Goal: Task Accomplishment & Management: Use online tool/utility

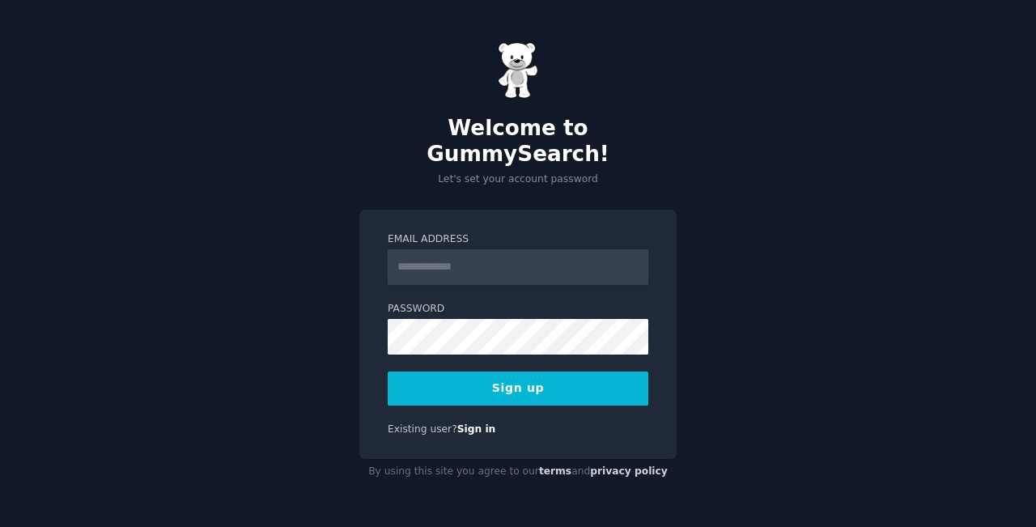
click at [461, 264] on input "Email Address" at bounding box center [518, 267] width 261 height 36
type input "**********"
click at [512, 384] on button "Sign up" at bounding box center [518, 389] width 261 height 34
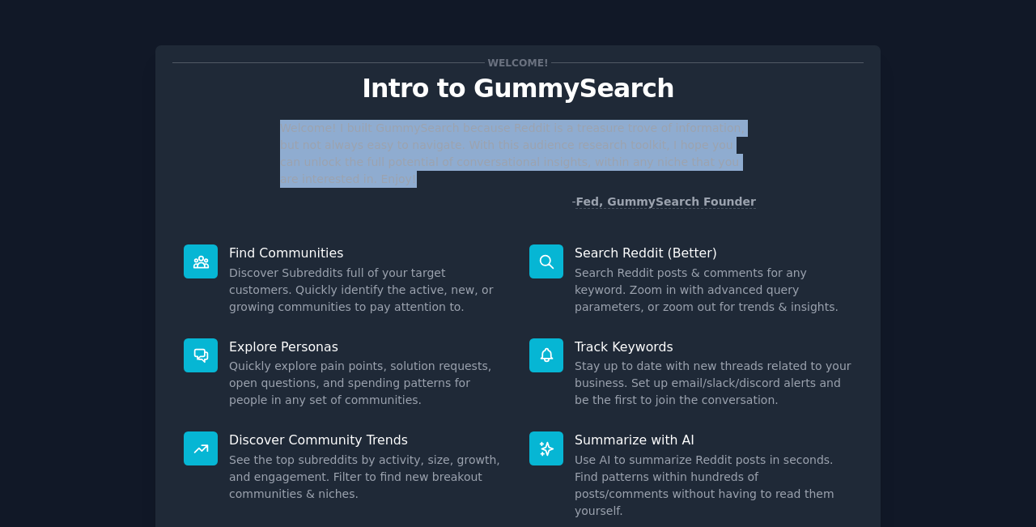
drag, startPoint x: 1031, startPoint y: 75, endPoint x: 1035, endPoint y: 168, distance: 92.4
click at [1035, 168] on main "Welcome! Intro to GummySearch Welcome! I built GummySearch because Reddit is a …" at bounding box center [518, 263] width 1036 height 527
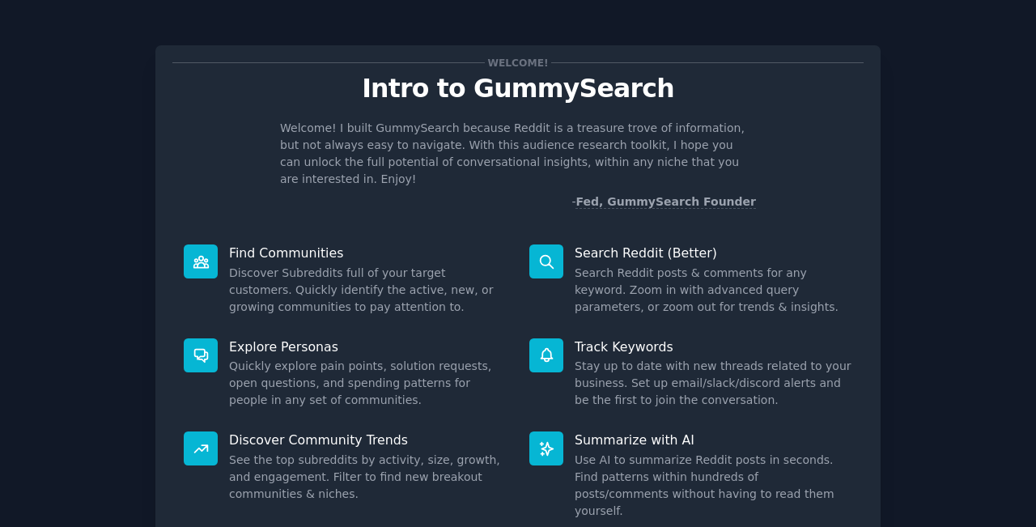
click at [899, 182] on div "Welcome! Intro to GummySearch Welcome! I built GummySearch because Reddit is a …" at bounding box center [518, 334] width 991 height 623
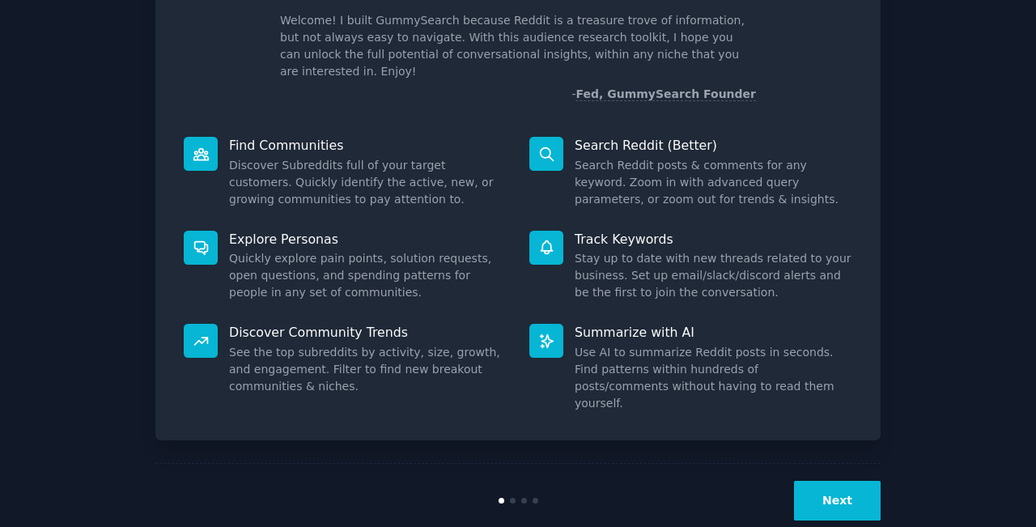
scroll to position [107, 0]
click at [833, 482] on button "Next" at bounding box center [837, 502] width 87 height 40
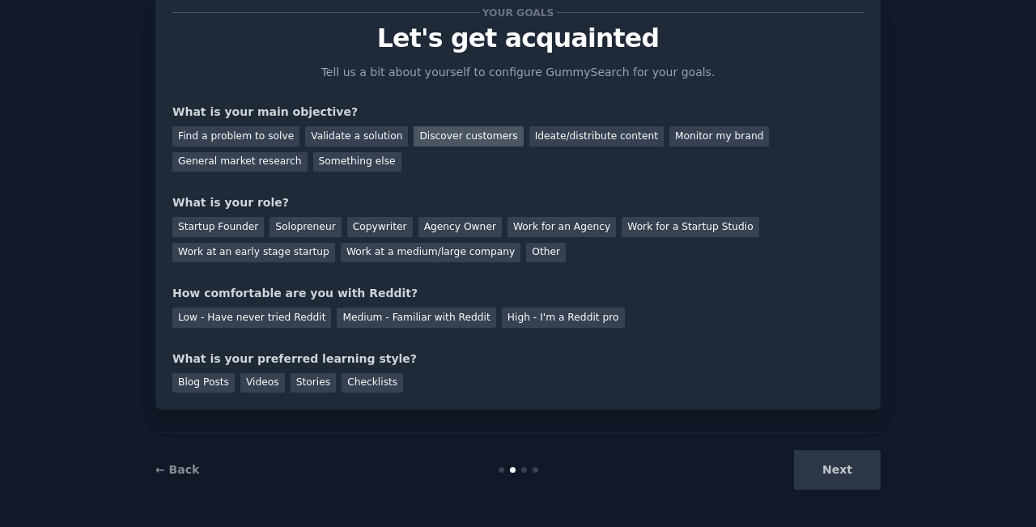
click at [459, 138] on div "Discover customers" at bounding box center [468, 136] width 109 height 20
click at [202, 222] on div "Startup Founder" at bounding box center [217, 227] width 91 height 20
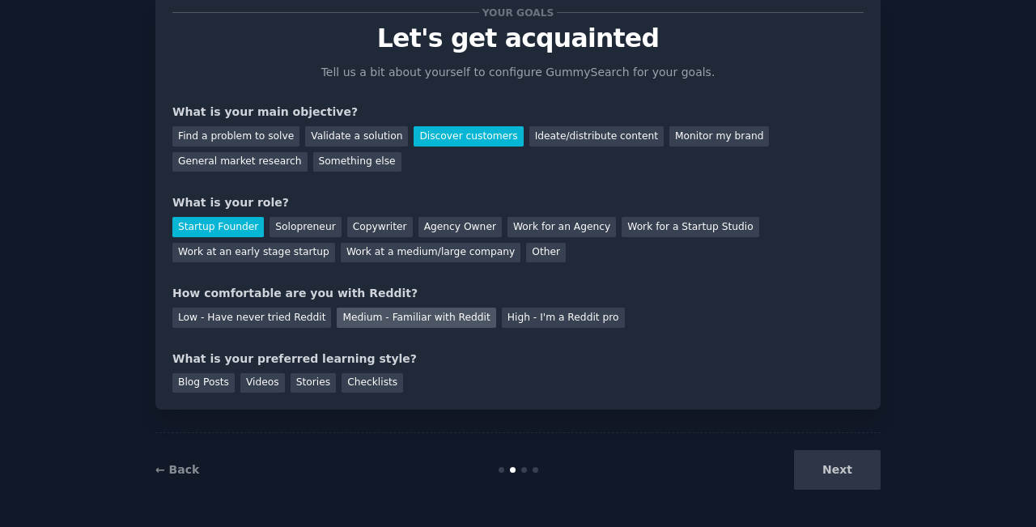
click at [410, 322] on div "Medium - Familiar with Reddit" at bounding box center [416, 318] width 159 height 20
click at [213, 378] on div "Blog Posts" at bounding box center [203, 383] width 62 height 20
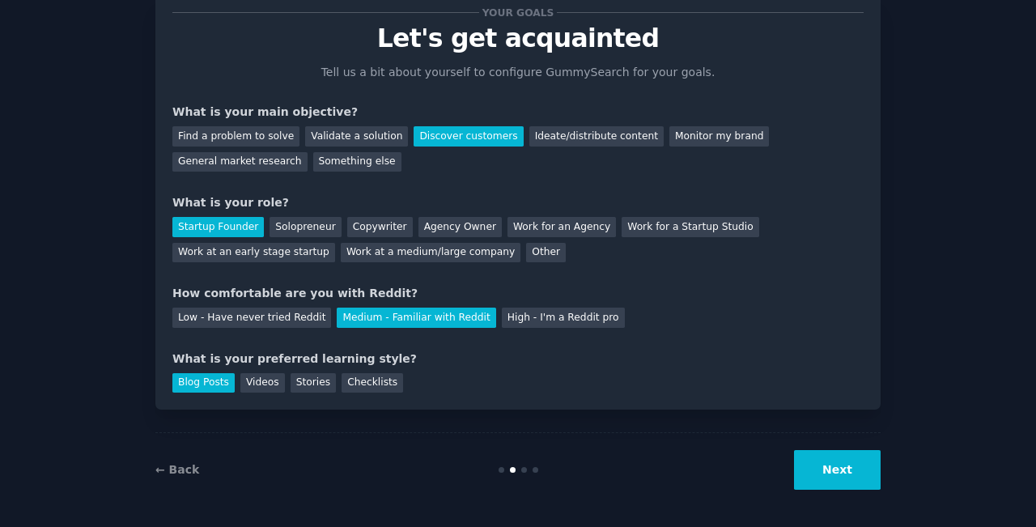
click at [842, 457] on button "Next" at bounding box center [837, 470] width 87 height 40
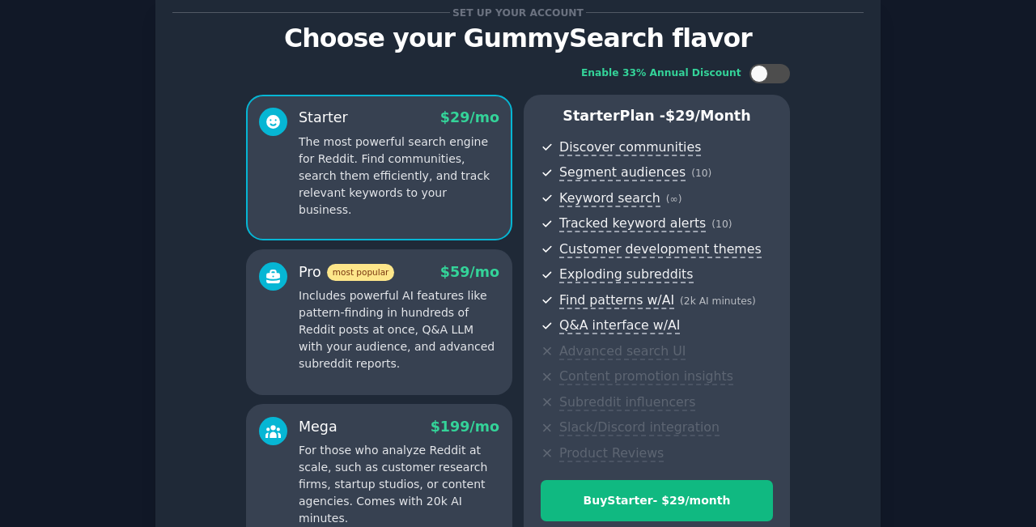
click at [965, 118] on div "Set up your account Choose your GummySearch flavor Enable 33% Annual Discount S…" at bounding box center [518, 326] width 991 height 708
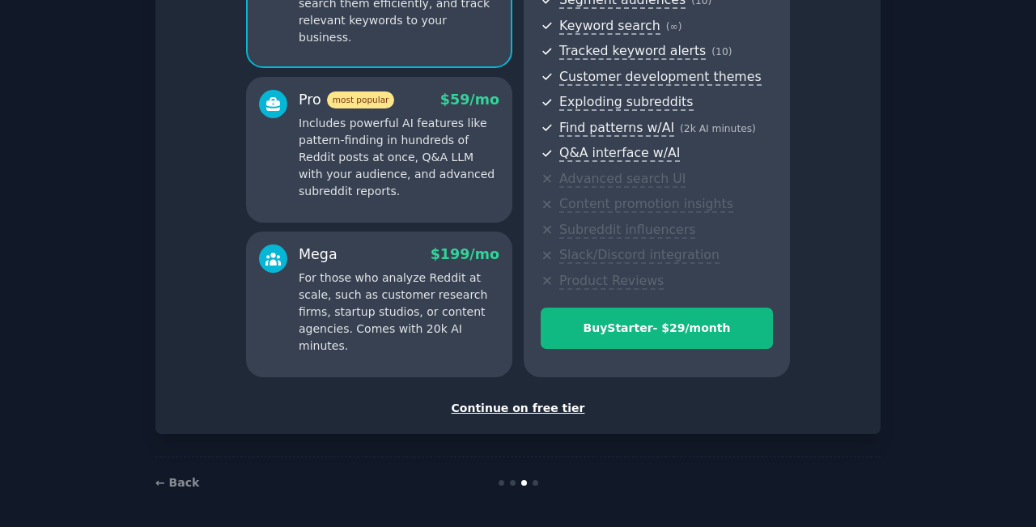
scroll to position [221, 0]
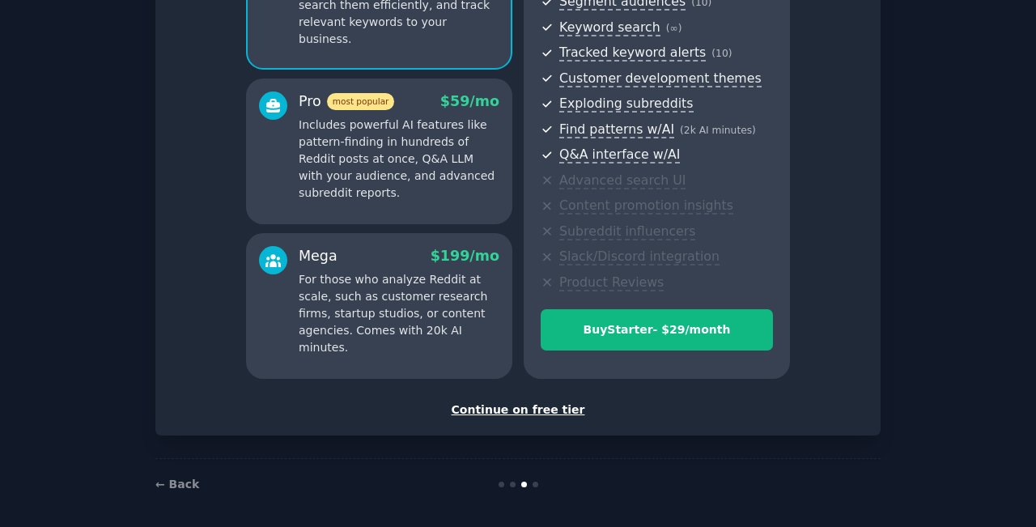
click at [495, 406] on div "Continue on free tier" at bounding box center [517, 410] width 691 height 17
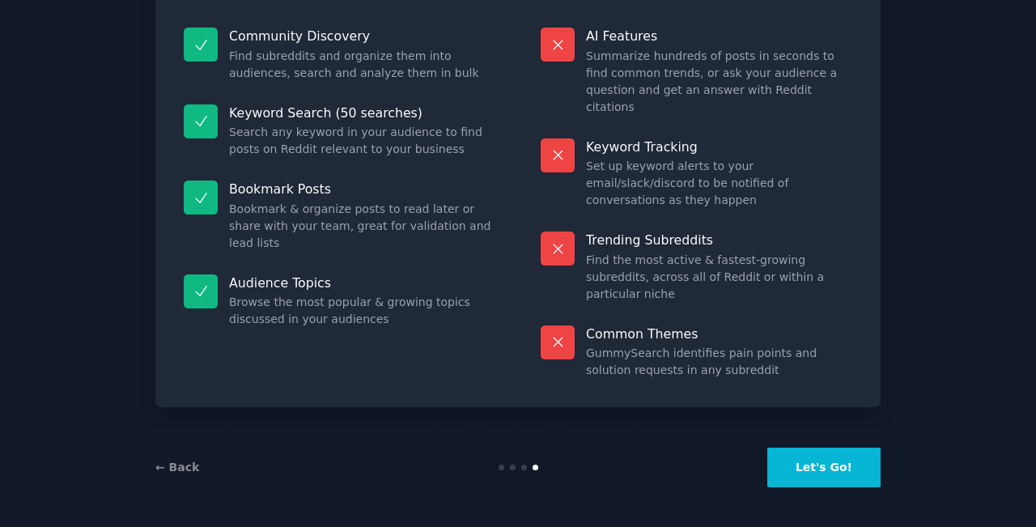
scroll to position [104, 0]
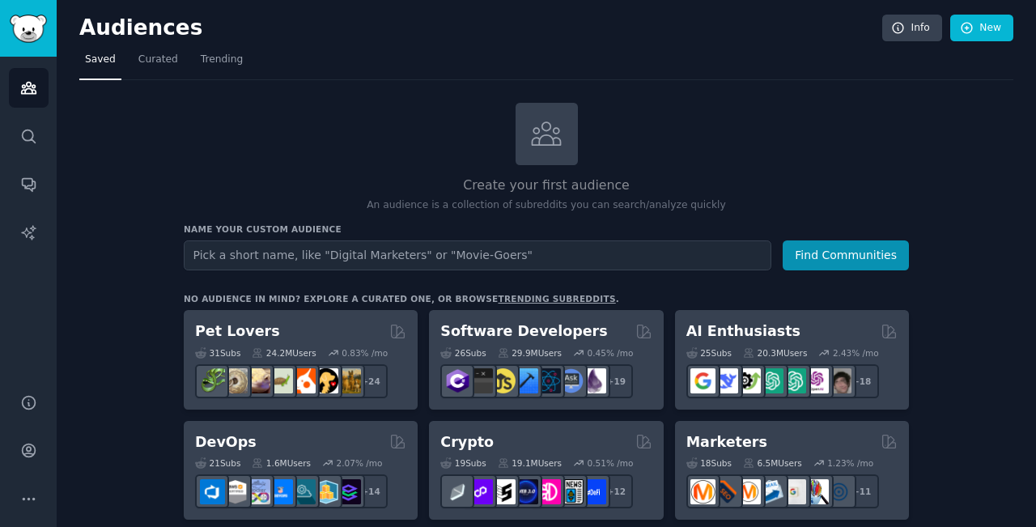
click at [495, 259] on input "text" at bounding box center [478, 255] width 588 height 30
type input "recruitment"
click at [321, 176] on h2 "Create your first audience" at bounding box center [546, 186] width 725 height 20
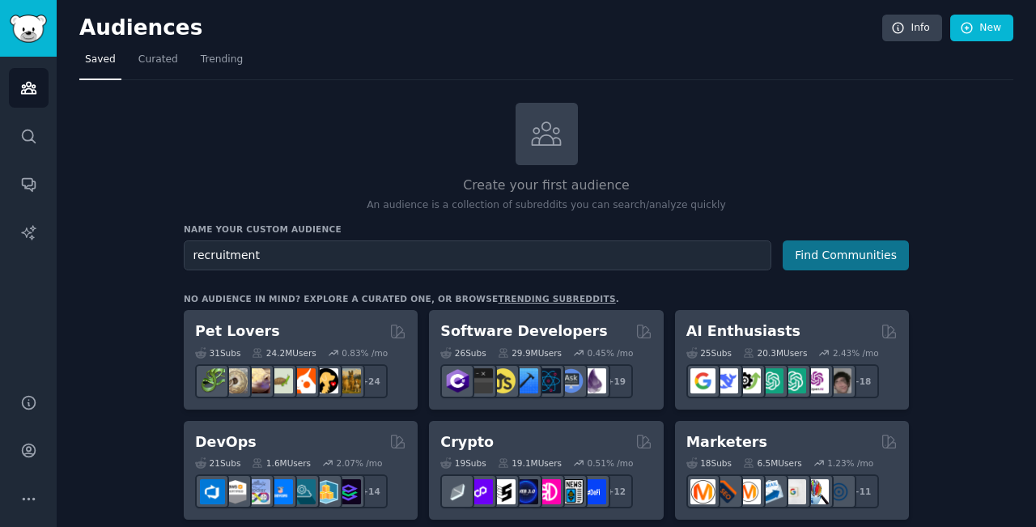
click at [827, 259] on button "Find Communities" at bounding box center [846, 255] width 126 height 30
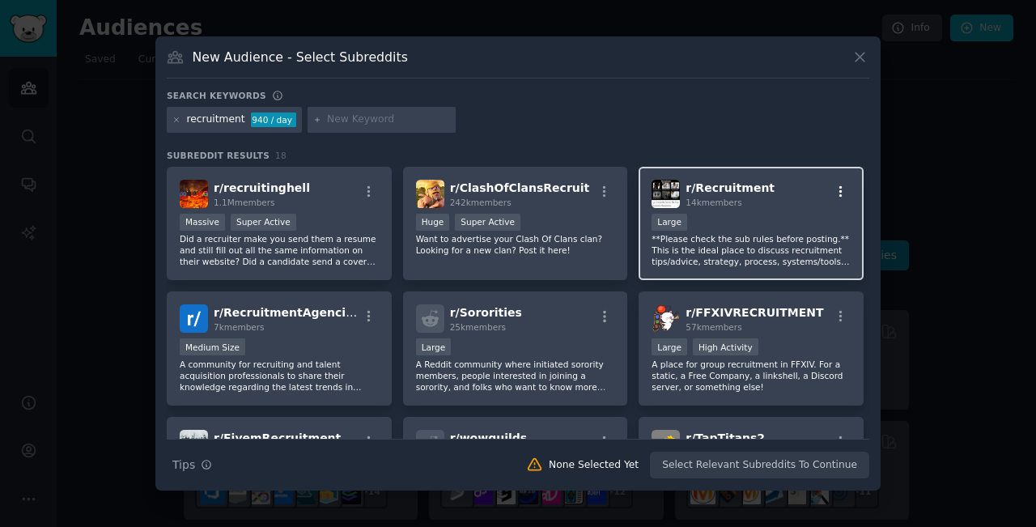
click at [840, 192] on icon "button" at bounding box center [841, 190] width 3 height 11
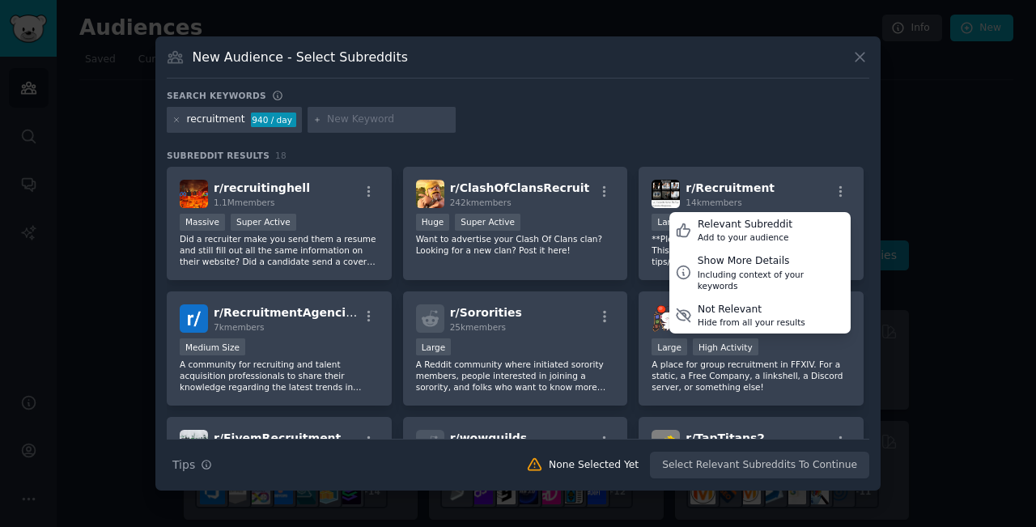
click at [953, 191] on div at bounding box center [518, 263] width 1036 height 527
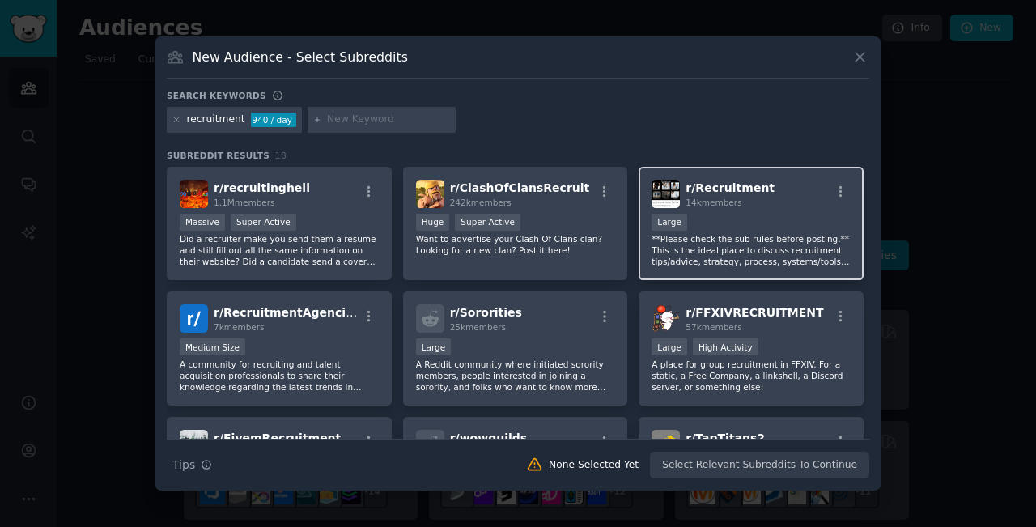
click at [716, 208] on div "14k members" at bounding box center [730, 202] width 89 height 11
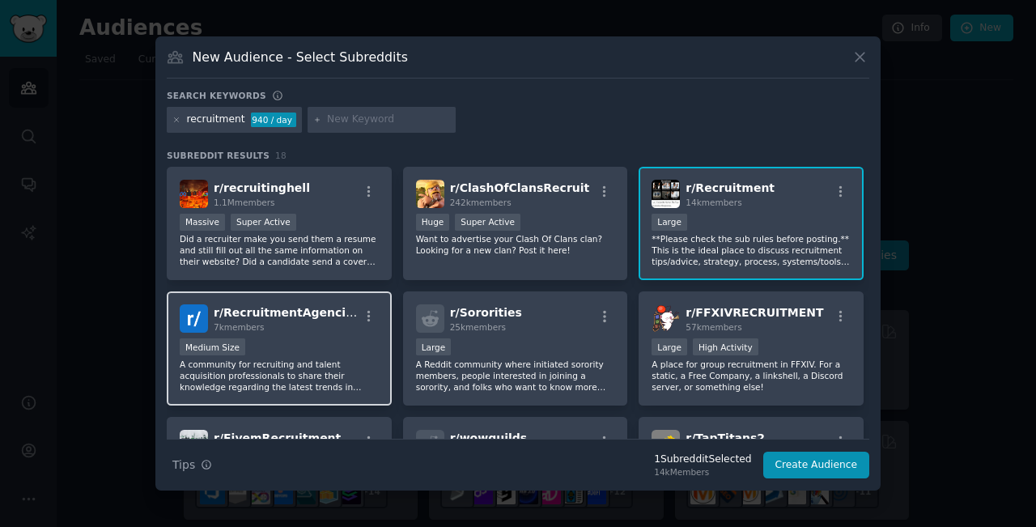
click at [305, 357] on div "Medium Size" at bounding box center [279, 348] width 199 height 20
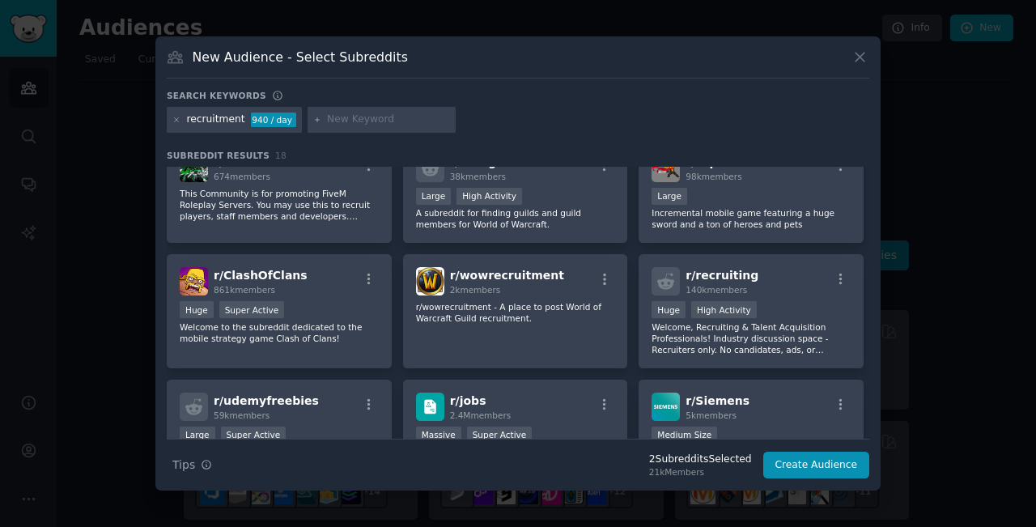
scroll to position [301, 0]
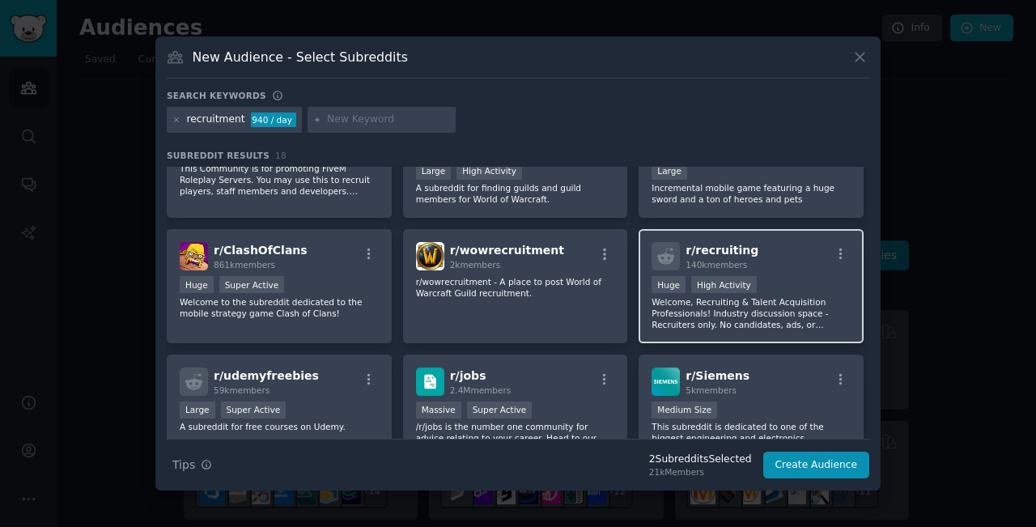
click at [781, 312] on p "Welcome, Recruiting & Talent Acquisition Professionals! Industry discussion spa…" at bounding box center [751, 313] width 199 height 34
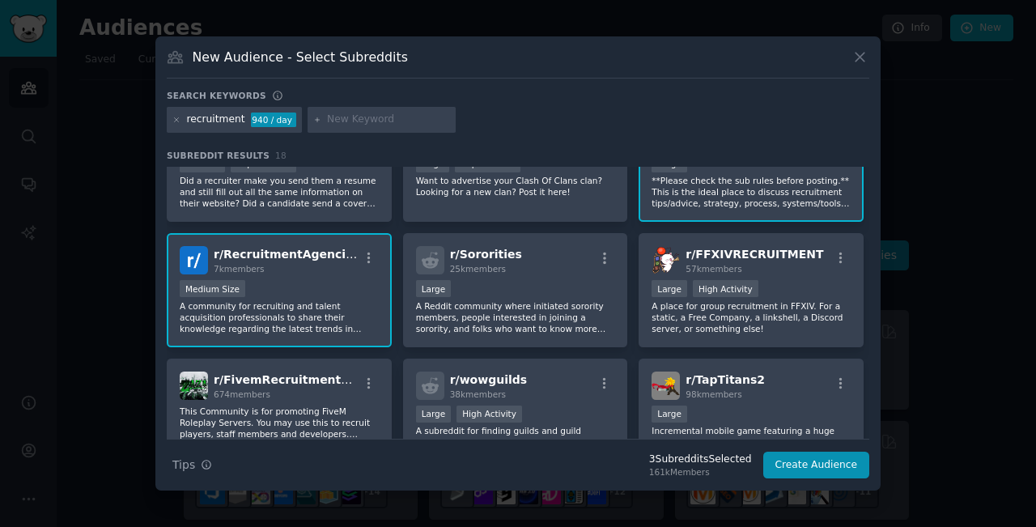
scroll to position [0, 0]
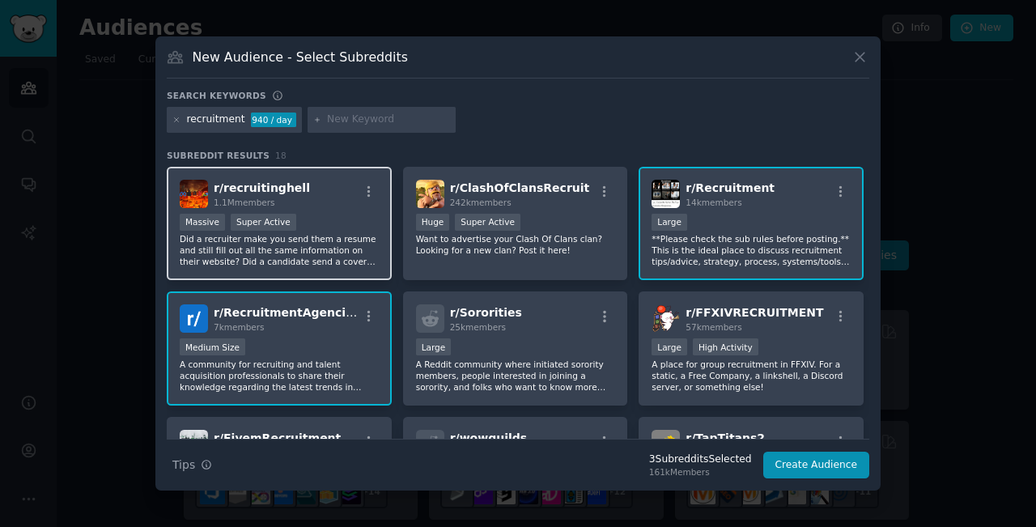
click at [287, 233] on div ">= 95th percentile for submissions / day Massive Super Active" at bounding box center [279, 224] width 199 height 20
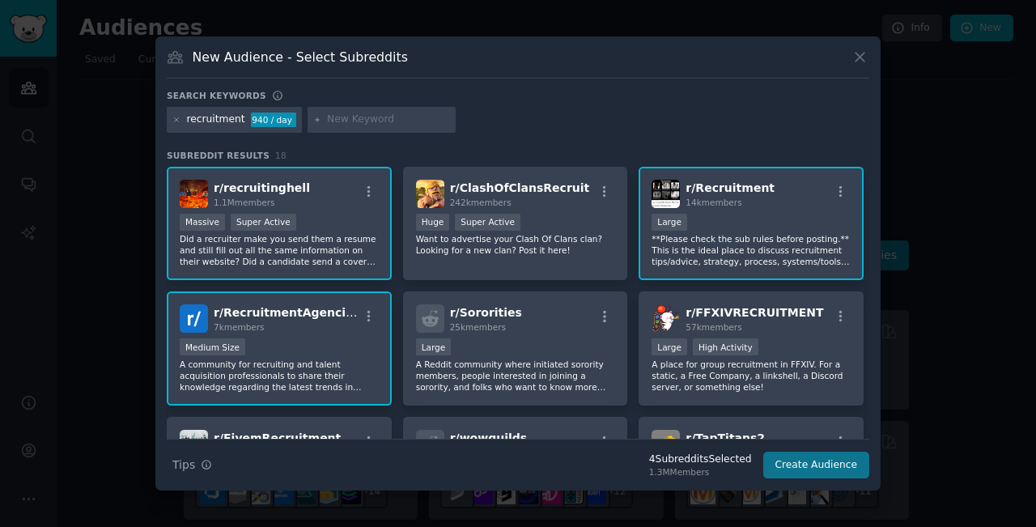
click at [810, 476] on button "Create Audience" at bounding box center [816, 466] width 107 height 28
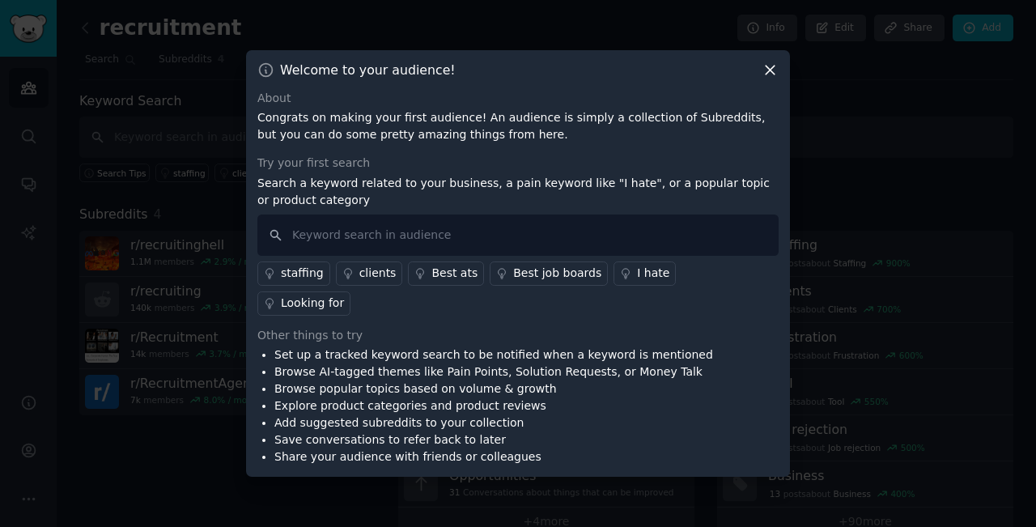
click at [294, 282] on div "staffing" at bounding box center [302, 273] width 43 height 17
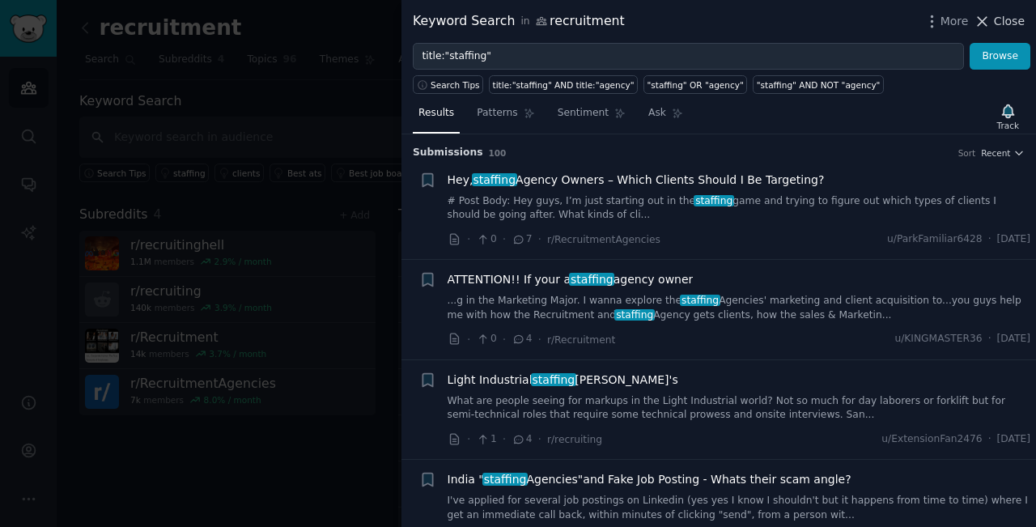
click at [1010, 19] on span "Close" at bounding box center [1009, 21] width 31 height 17
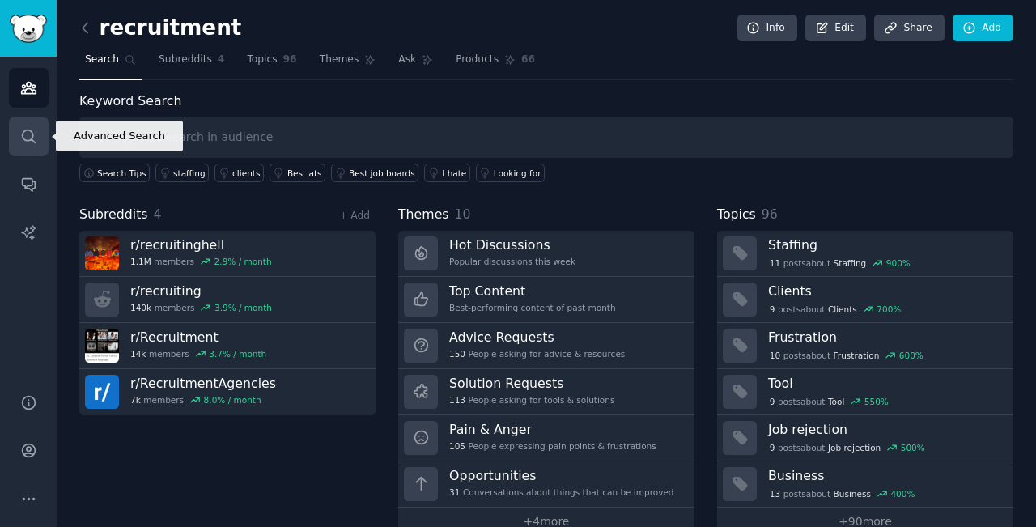
click at [31, 142] on icon "Sidebar" at bounding box center [28, 136] width 17 height 17
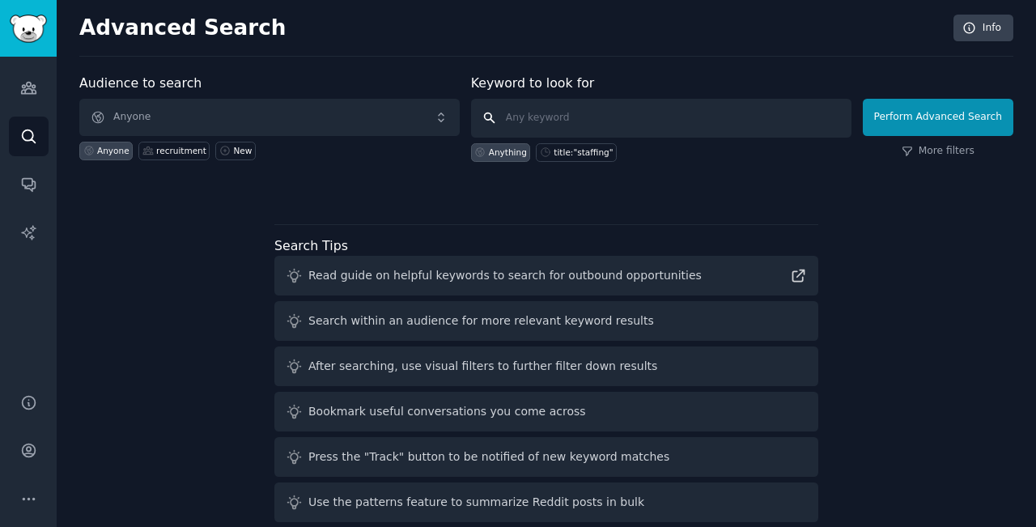
click at [566, 108] on input "text" at bounding box center [661, 118] width 380 height 39
type input "recruitment software"
click at [937, 117] on button "Perform Advanced Search" at bounding box center [938, 117] width 151 height 37
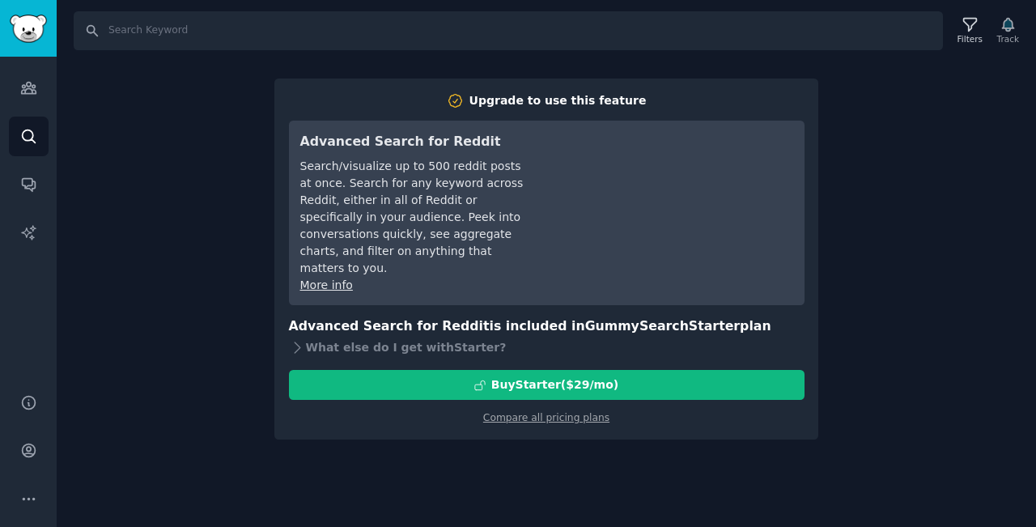
click at [963, 189] on div "Search Filters Track Upgrade to use this feature Advanced Search for Reddit Sea…" at bounding box center [547, 263] width 980 height 527
click at [38, 190] on link "Conversations" at bounding box center [29, 184] width 40 height 40
